Goal: Check status: Check status

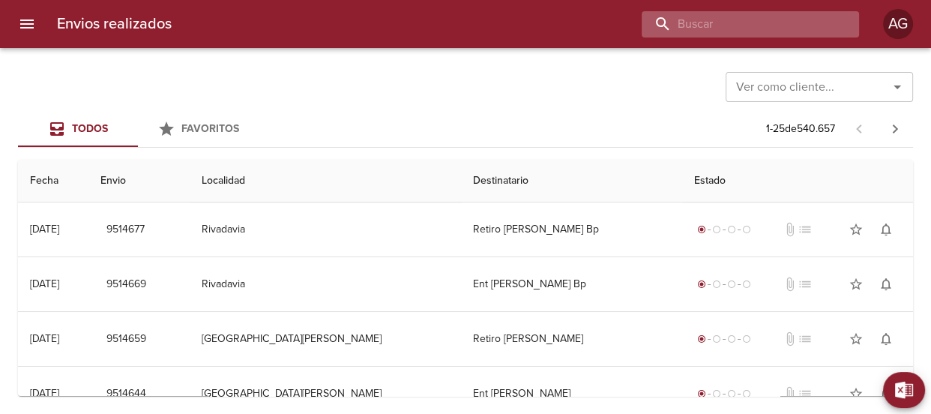
click at [772, 20] on input "buscar" at bounding box center [737, 24] width 192 height 26
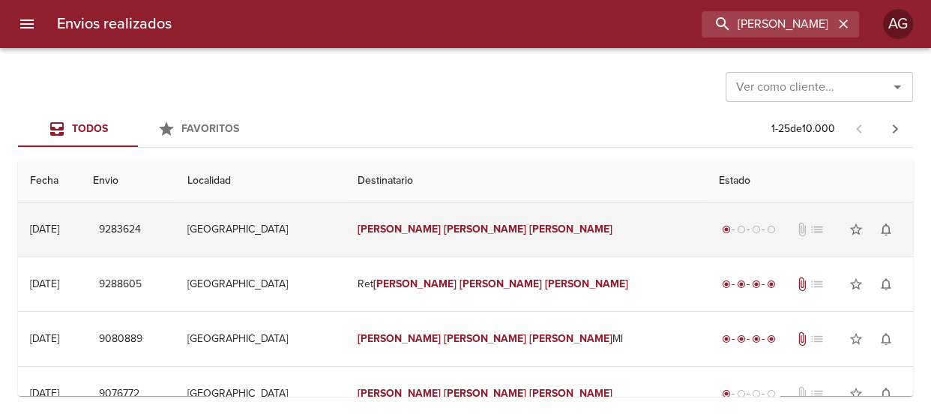
click at [327, 226] on td "[GEOGRAPHIC_DATA]" at bounding box center [260, 229] width 170 height 54
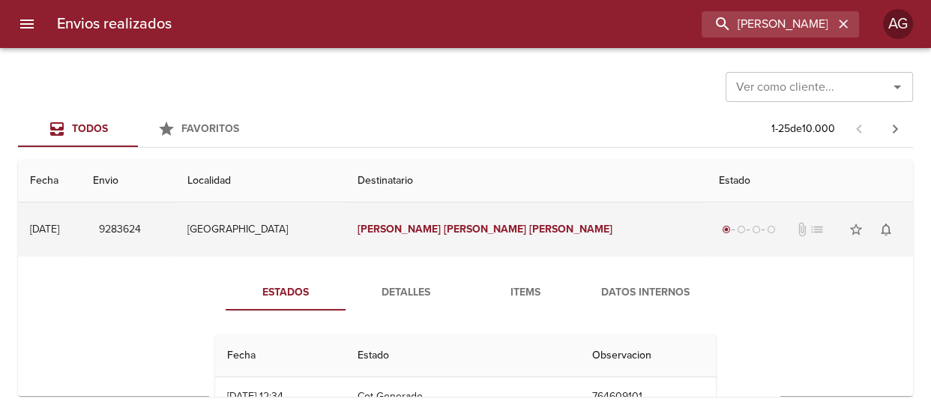
click at [441, 232] on em "[PERSON_NAME]" at bounding box center [398, 229] width 83 height 13
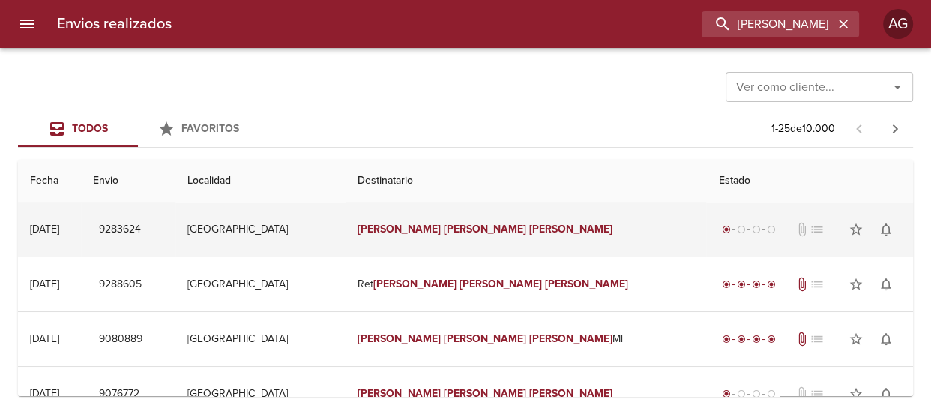
click at [441, 233] on em "[PERSON_NAME]" at bounding box center [398, 229] width 83 height 13
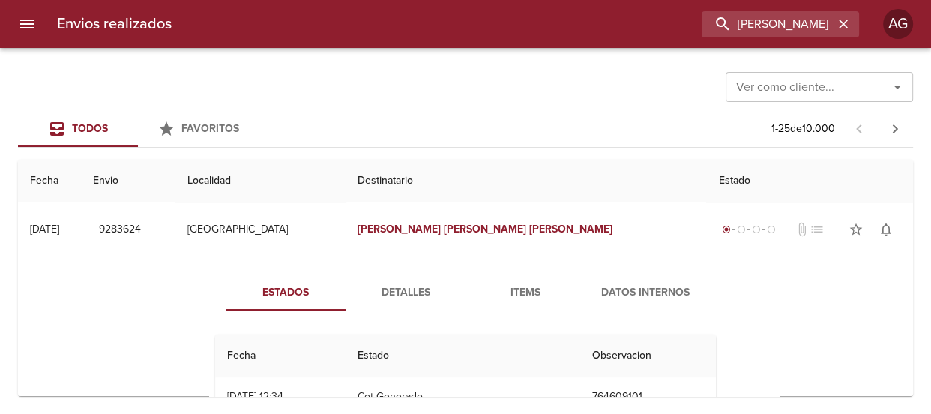
click at [375, 298] on span "Detalles" at bounding box center [405, 292] width 102 height 19
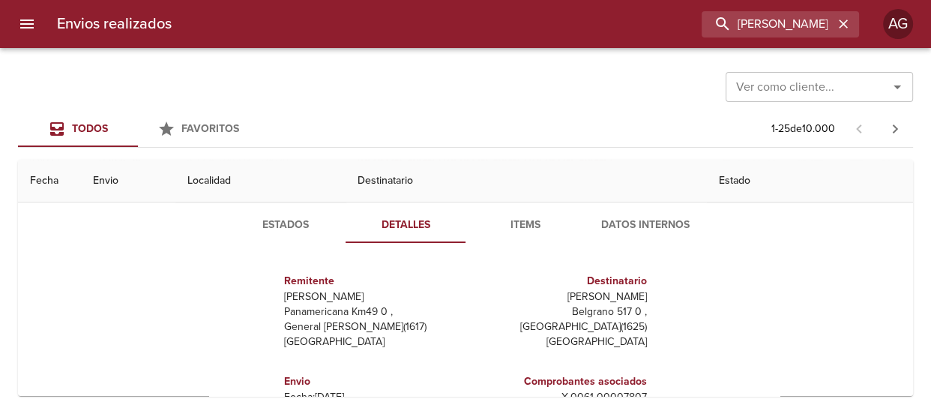
scroll to position [136, 0]
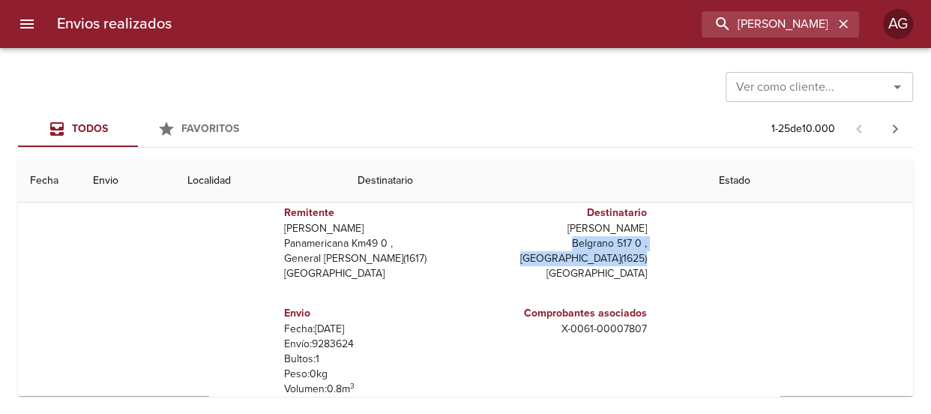
drag, startPoint x: 564, startPoint y: 239, endPoint x: 650, endPoint y: 256, distance: 87.0
click at [650, 256] on div "Remitente Wamaro Tortuguitas Panamericana Km49 0 , General [PERSON_NAME] ( 1617…" at bounding box center [465, 336] width 513 height 298
click at [457, 311] on div "Envio Fecha: [DATE] Envío: 9283624 Bultos: 1 Peso: 0 kg Volumen: 0.8 m 3 Valor …" at bounding box center [371, 358] width 187 height 130
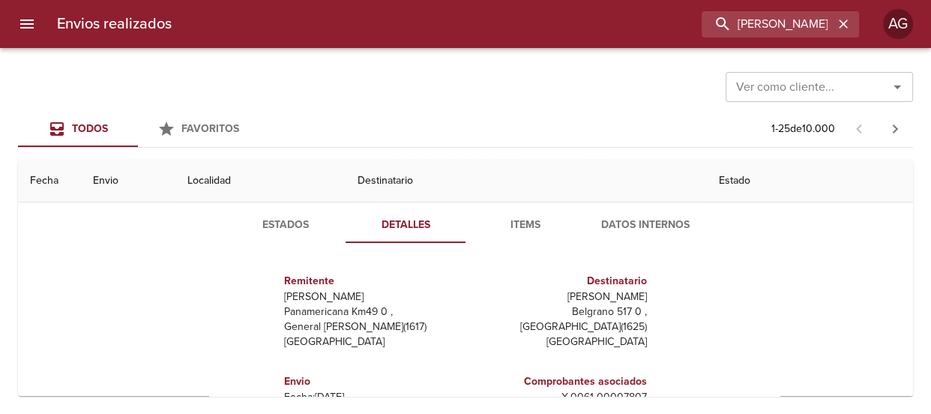
scroll to position [0, 0]
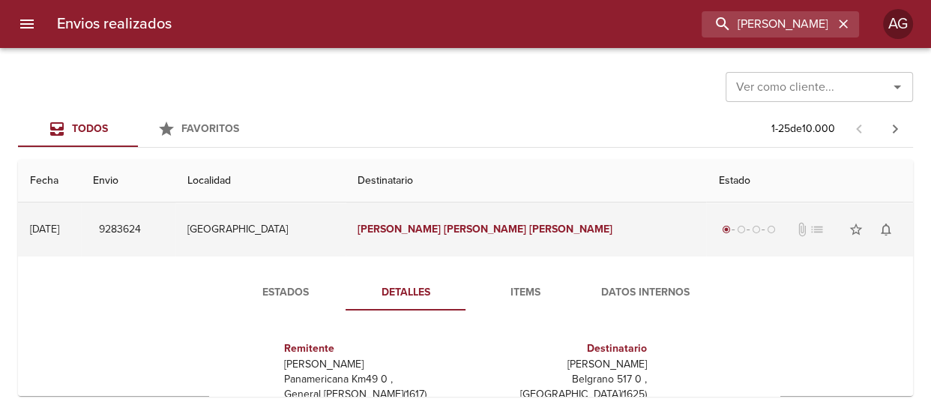
click at [459, 243] on td "[PERSON_NAME]" at bounding box center [525, 229] width 361 height 54
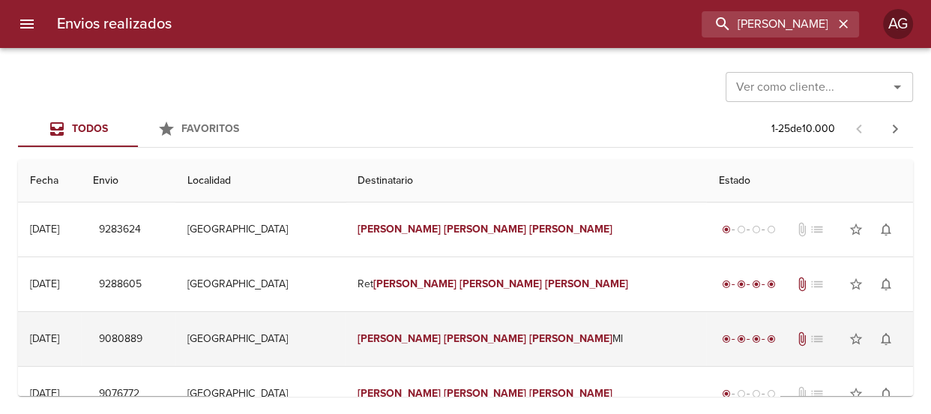
click at [495, 346] on td "[PERSON_NAME] [PERSON_NAME]" at bounding box center [525, 339] width 361 height 54
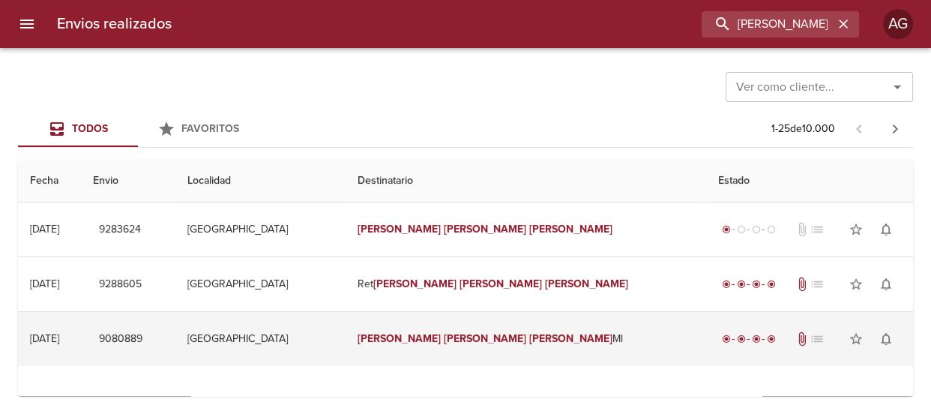
scroll to position [136, 0]
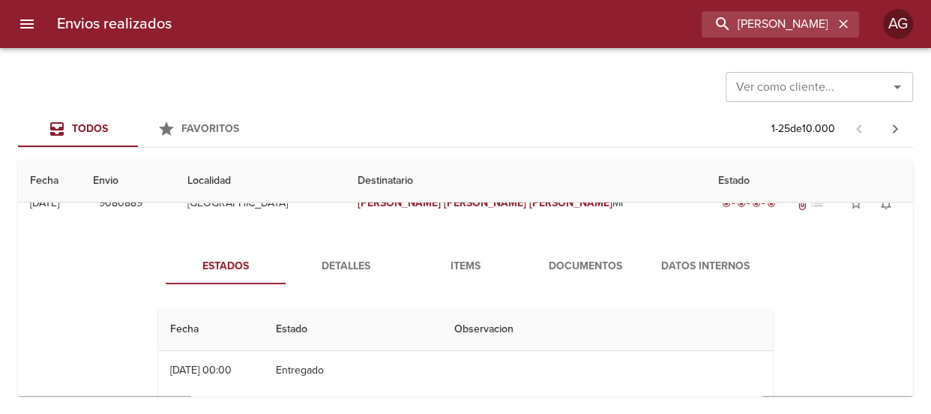
click at [373, 262] on span "Detalles" at bounding box center [345, 266] width 102 height 19
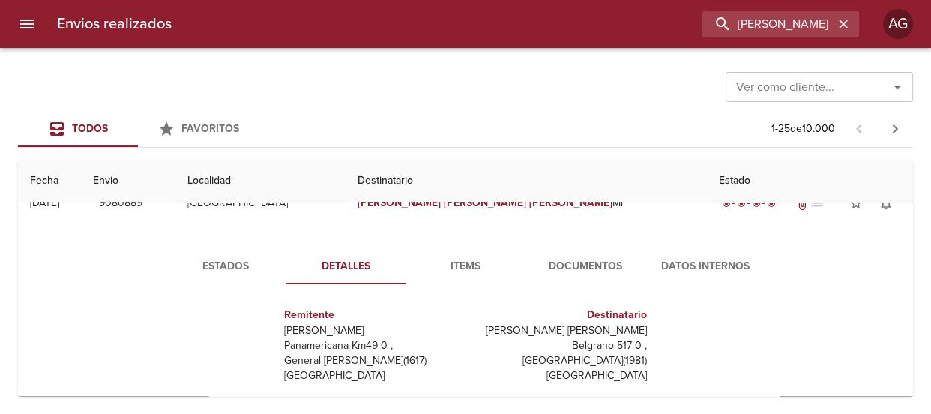
scroll to position [204, 0]
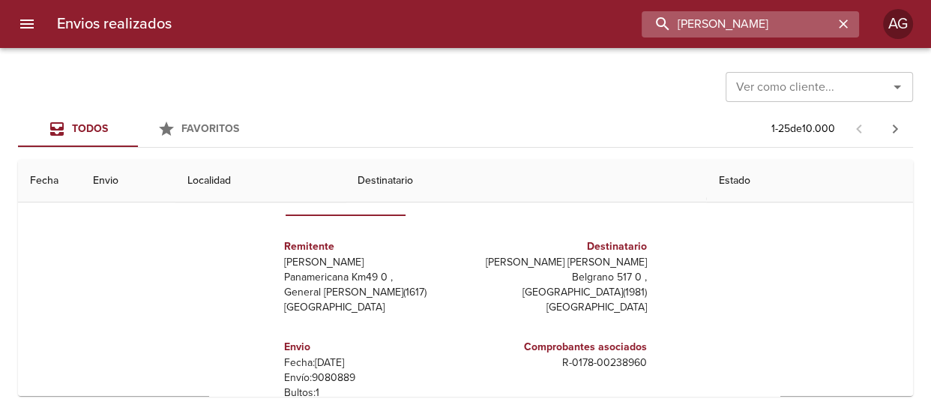
click at [797, 28] on input "[PERSON_NAME]" at bounding box center [737, 24] width 192 height 26
click at [797, 27] on input "[PERSON_NAME]" at bounding box center [737, 24] width 192 height 26
paste input "9411439"
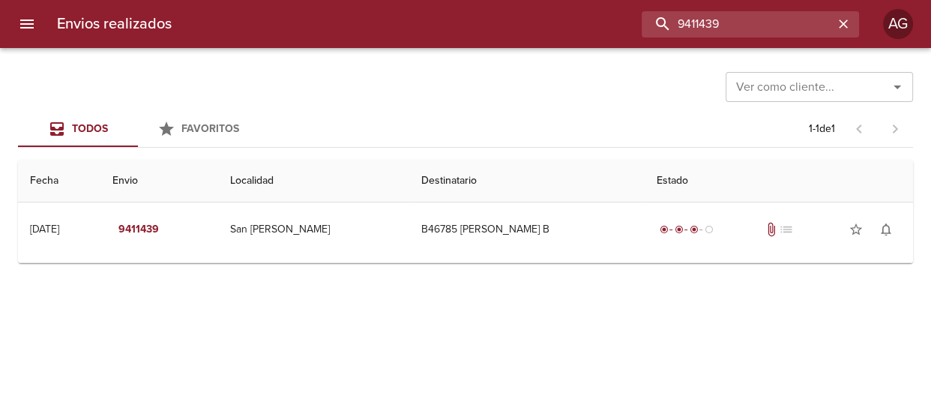
scroll to position [0, 0]
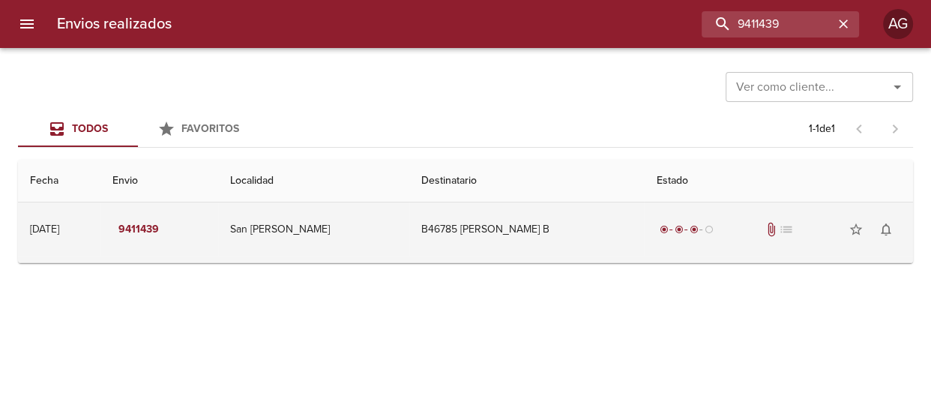
click at [553, 245] on td "B46785 [PERSON_NAME] B" at bounding box center [526, 229] width 235 height 54
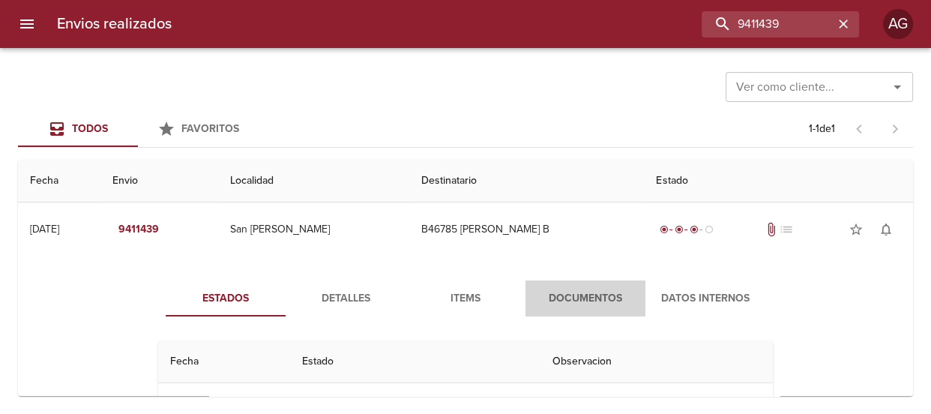
click at [555, 293] on span "Documentos" at bounding box center [585, 298] width 102 height 19
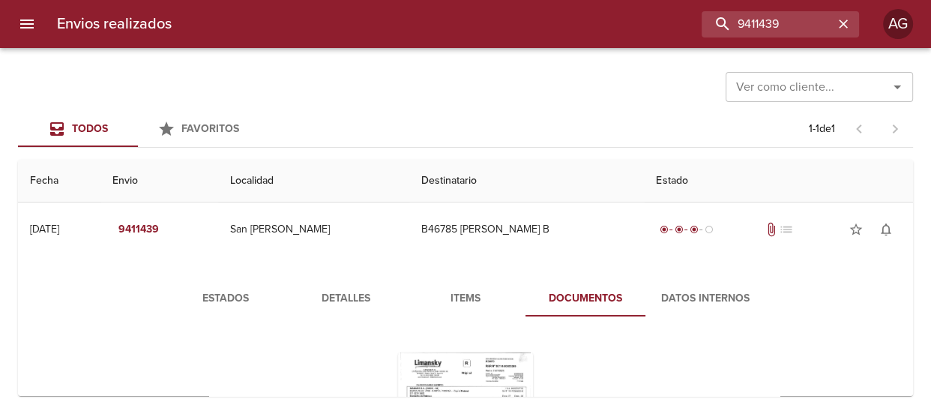
scroll to position [186, 0]
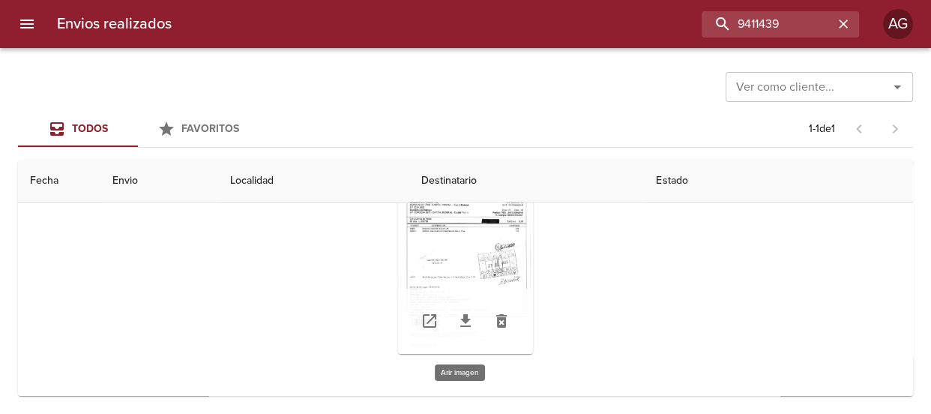
click at [501, 269] on div "Tabla de envíos del cliente" at bounding box center [465, 259] width 135 height 187
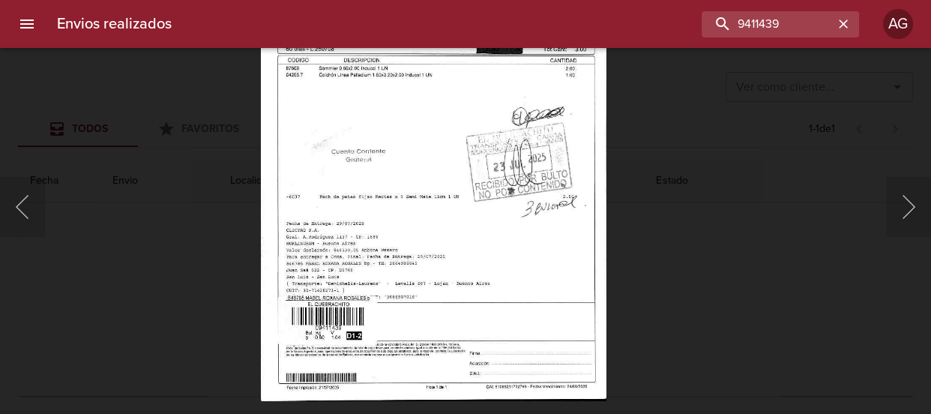
click at [671, 281] on div "Lightbox" at bounding box center [465, 207] width 931 height 414
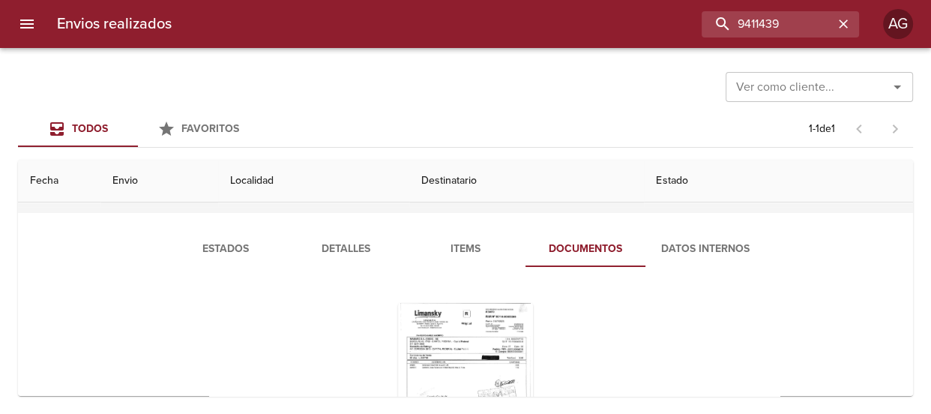
scroll to position [0, 0]
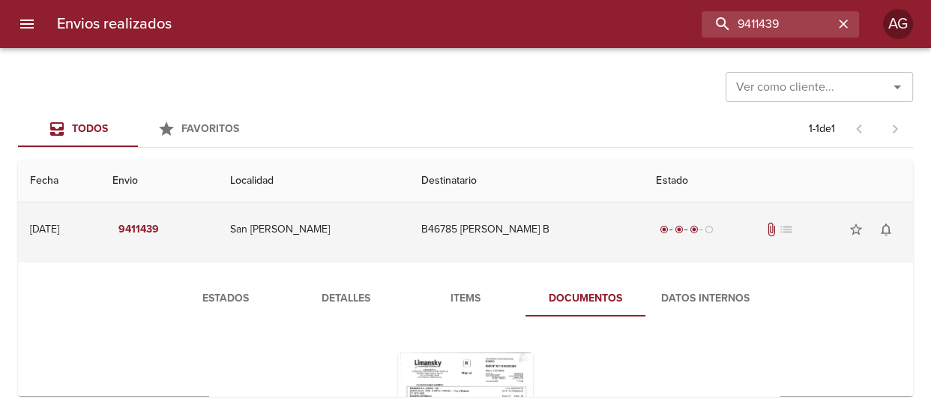
click at [537, 232] on td "B46785 [PERSON_NAME] B" at bounding box center [526, 229] width 235 height 54
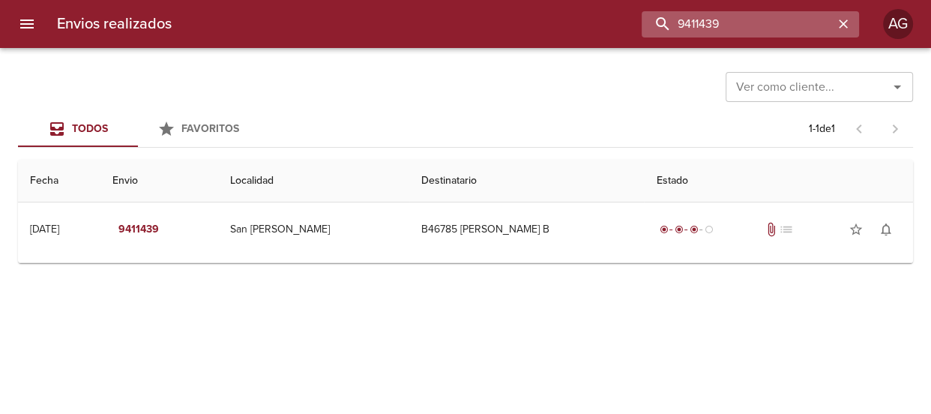
click at [752, 25] on input "9411439" at bounding box center [737, 24] width 192 height 26
paste input "[PERSON_NAME]"
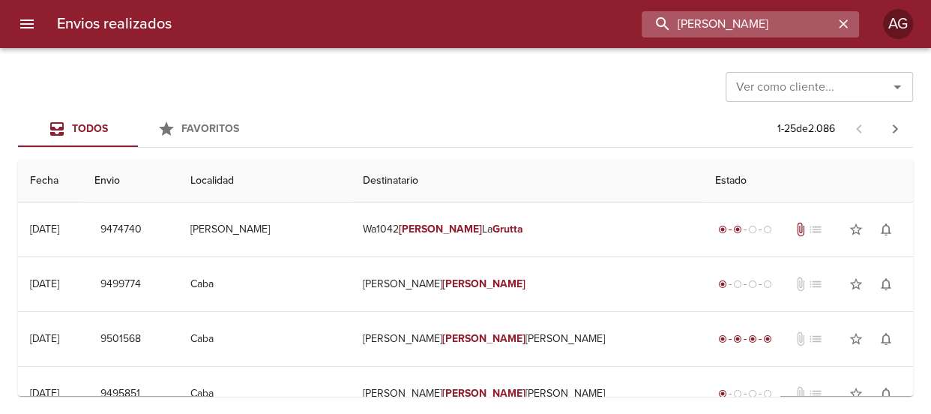
click at [790, 30] on input "[PERSON_NAME]" at bounding box center [737, 24] width 192 height 26
paste input "[PERSON_NAME]"
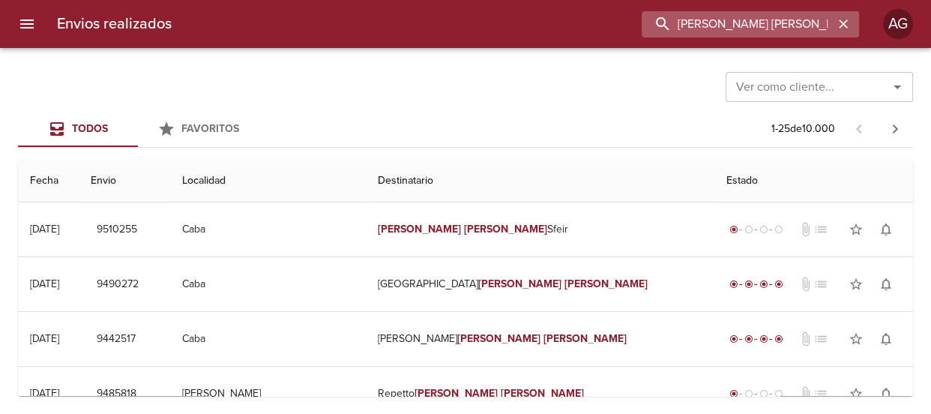
click at [763, 27] on input "[PERSON_NAME] [PERSON_NAME]" at bounding box center [737, 24] width 192 height 26
paste input "9411439"
type input "9411439"
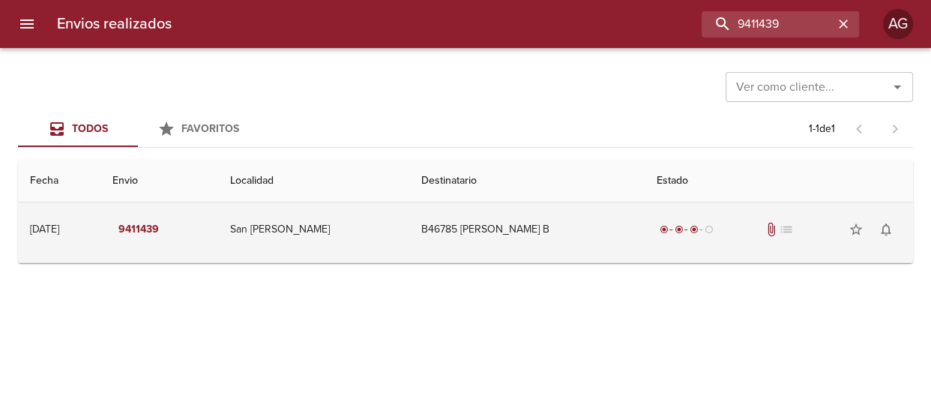
click at [540, 223] on td "B46785 [PERSON_NAME] B" at bounding box center [526, 229] width 235 height 54
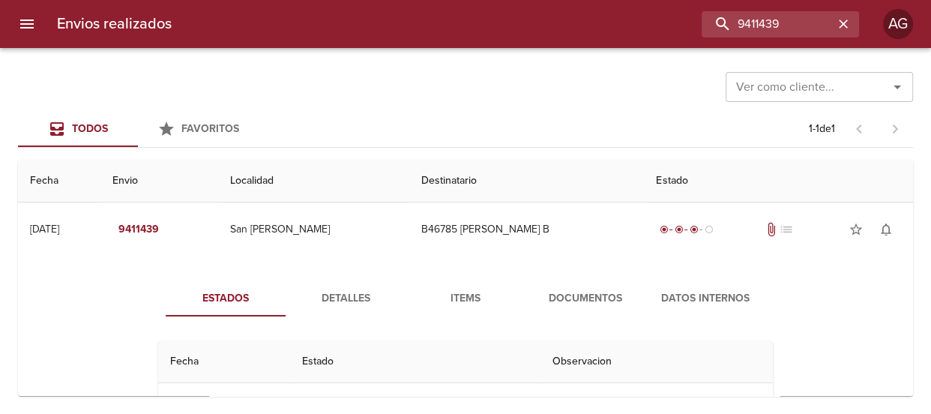
click at [559, 300] on span "Documentos" at bounding box center [585, 298] width 102 height 19
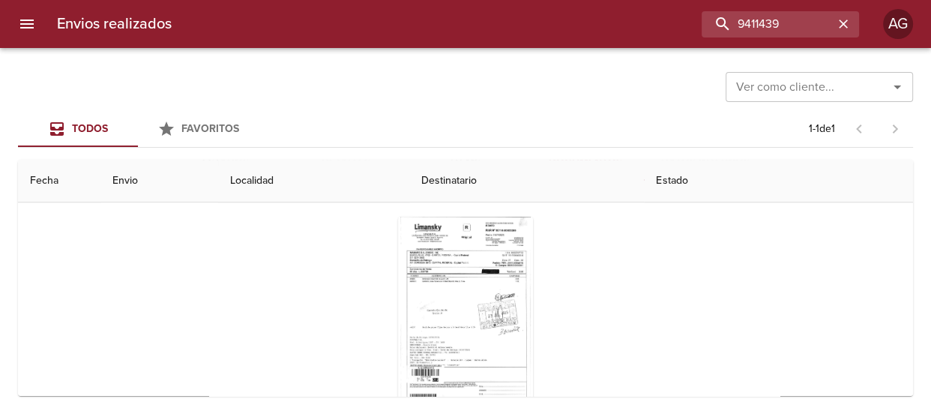
scroll to position [186, 0]
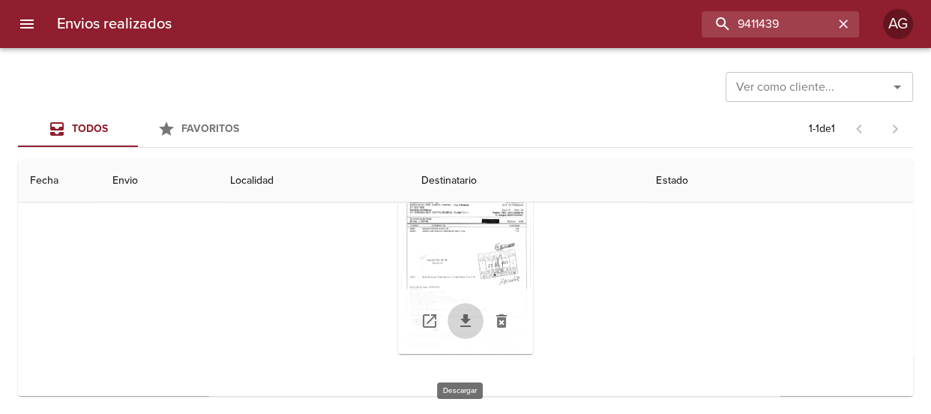
click at [459, 323] on icon "Tabla de envíos del cliente" at bounding box center [465, 321] width 18 height 18
